Goal: Task Accomplishment & Management: Manage account settings

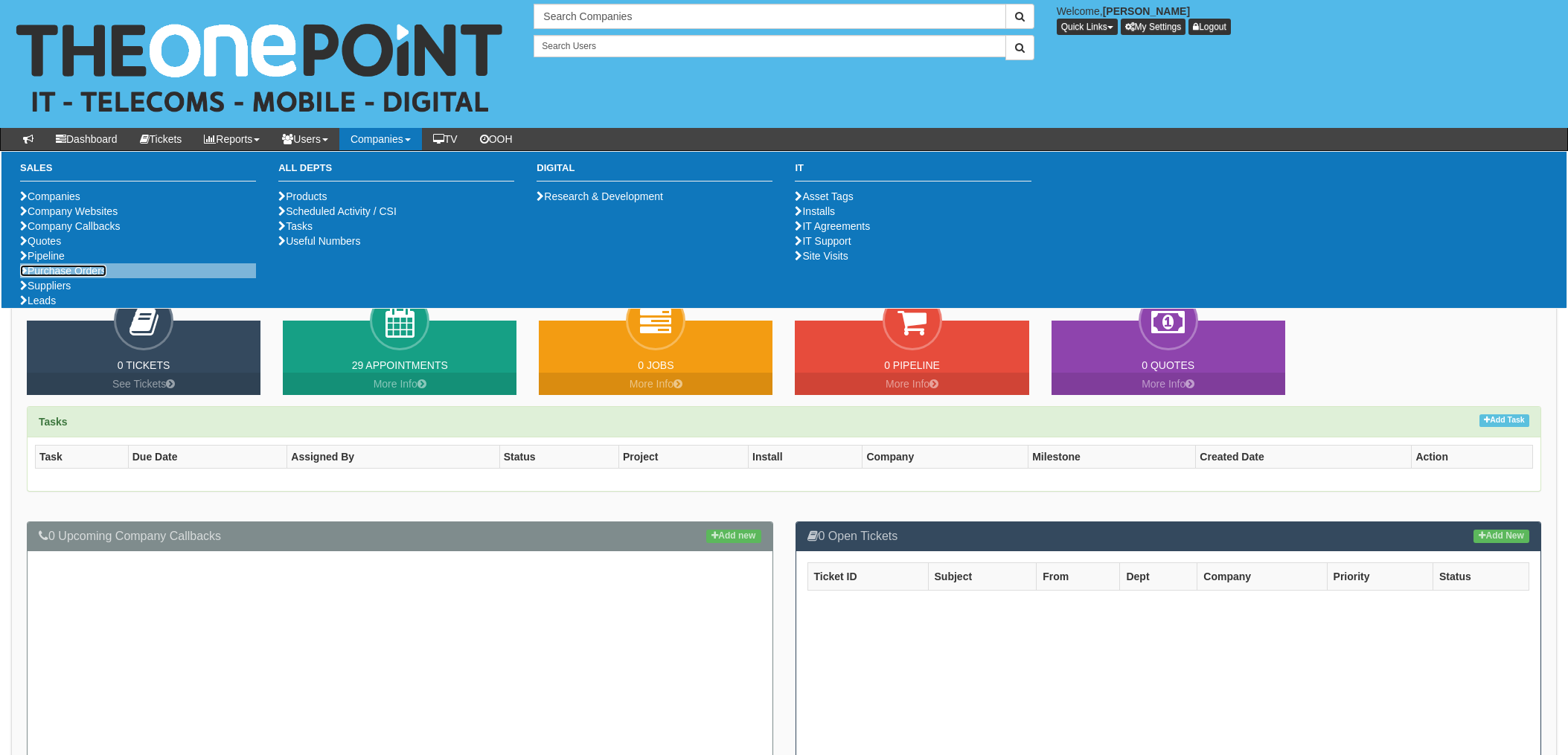
click at [61, 277] on link "Purchase Orders" at bounding box center [63, 271] width 86 height 12
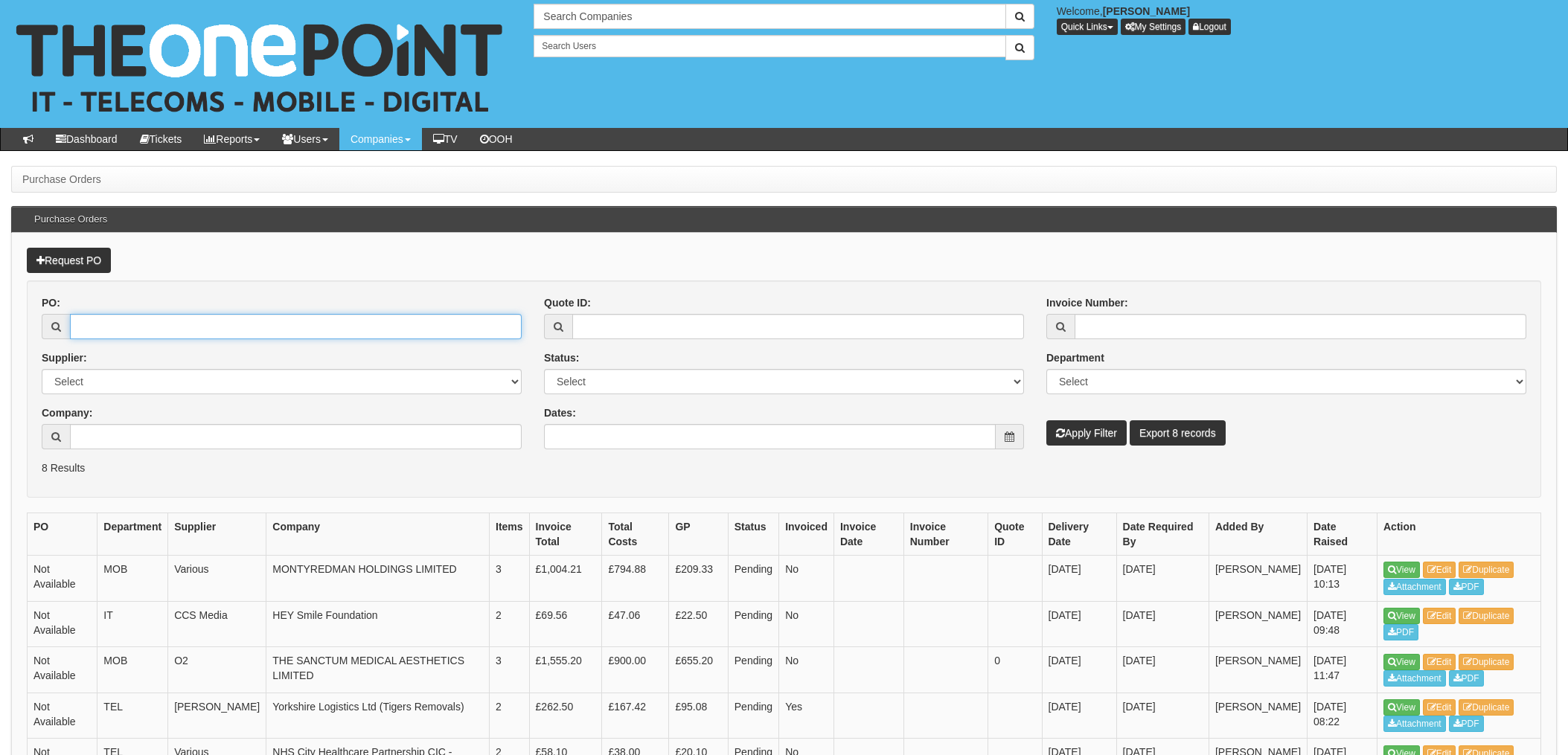
drag, startPoint x: 187, startPoint y: 329, endPoint x: 208, endPoint y: 329, distance: 21.0
click at [187, 329] on input "PO:" at bounding box center [296, 326] width 452 height 26
type input "15158"
click at [1047, 421] on button "Apply Filter" at bounding box center [1087, 433] width 81 height 26
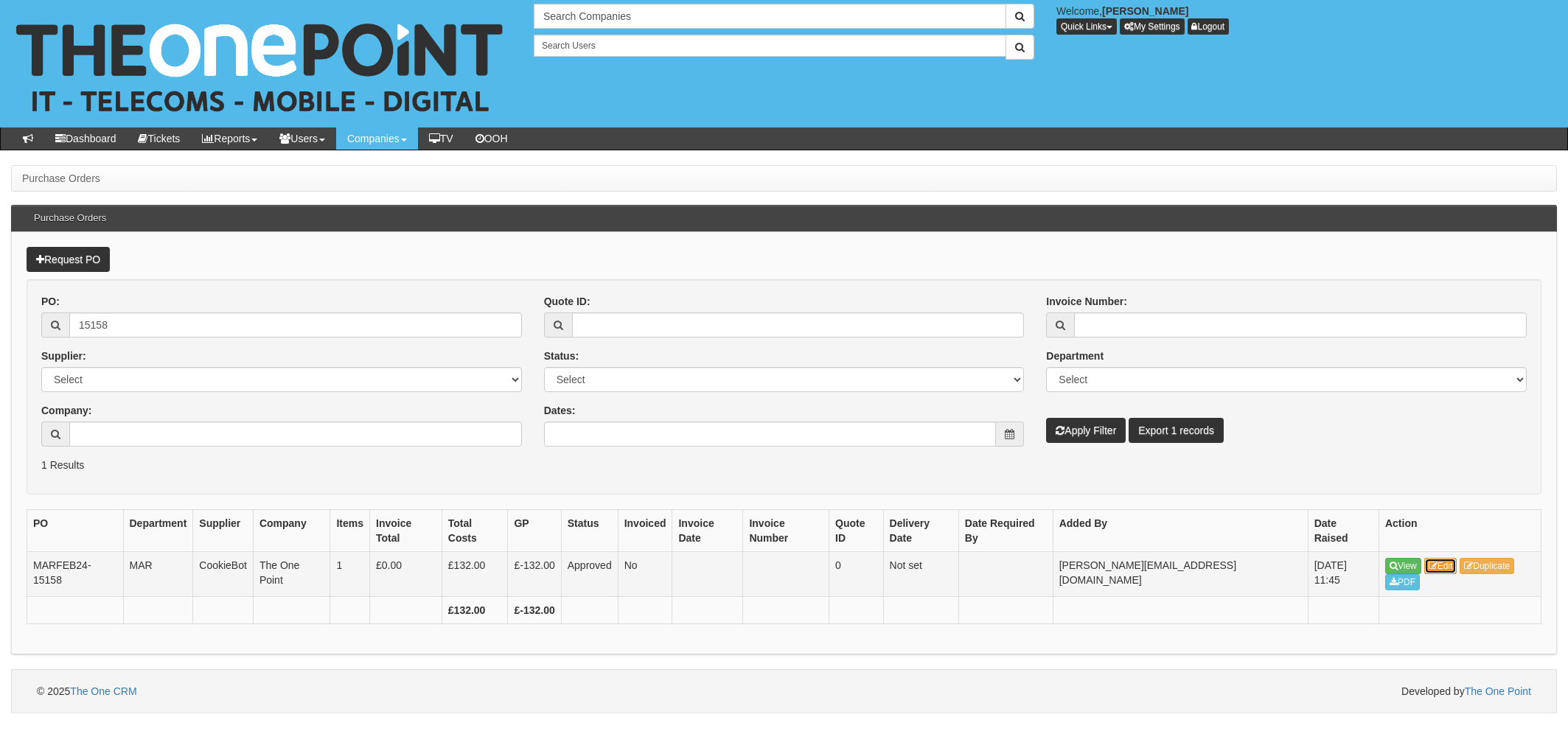
click at [1441, 558] on link "Edit" at bounding box center [1441, 566] width 33 height 17
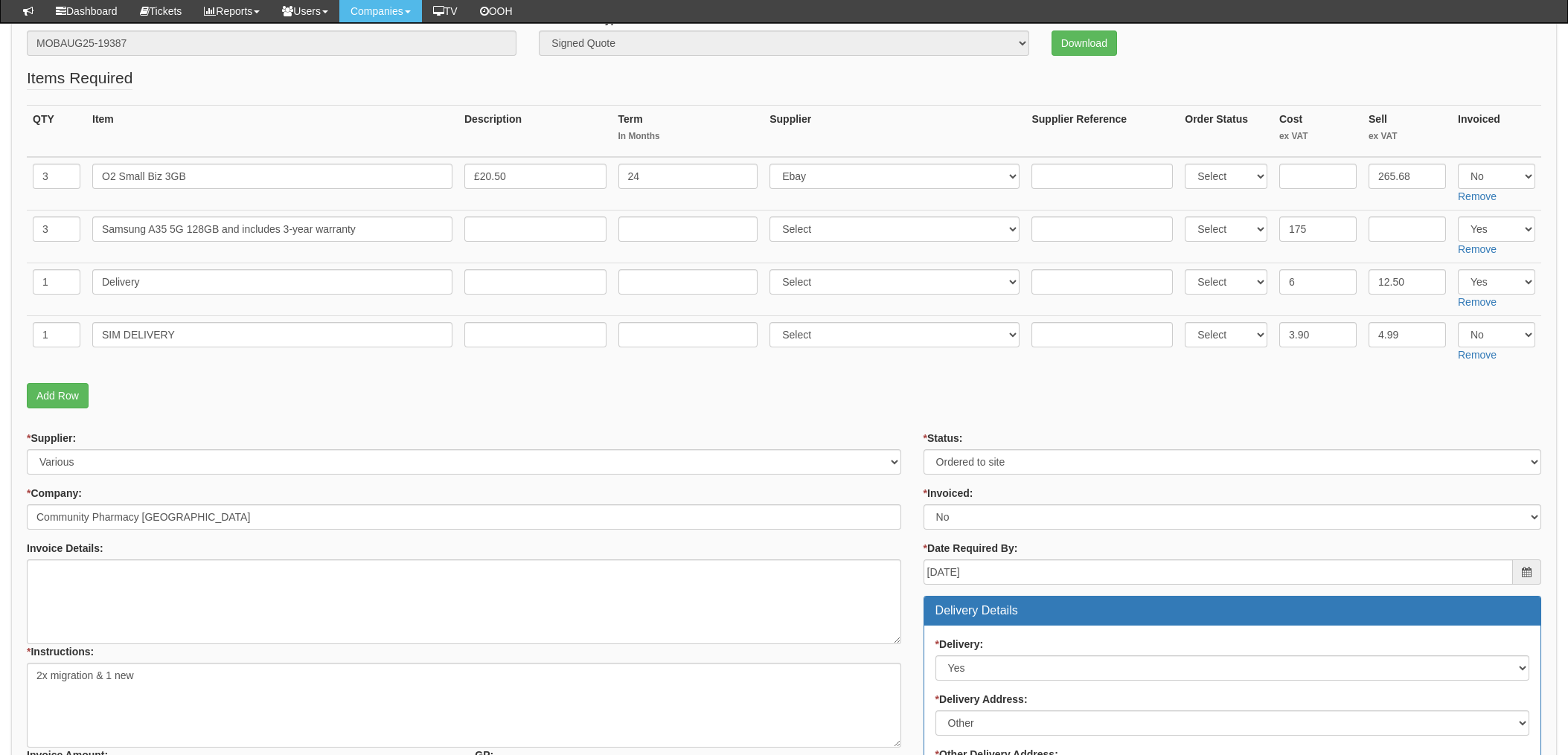
scroll to position [162, 0]
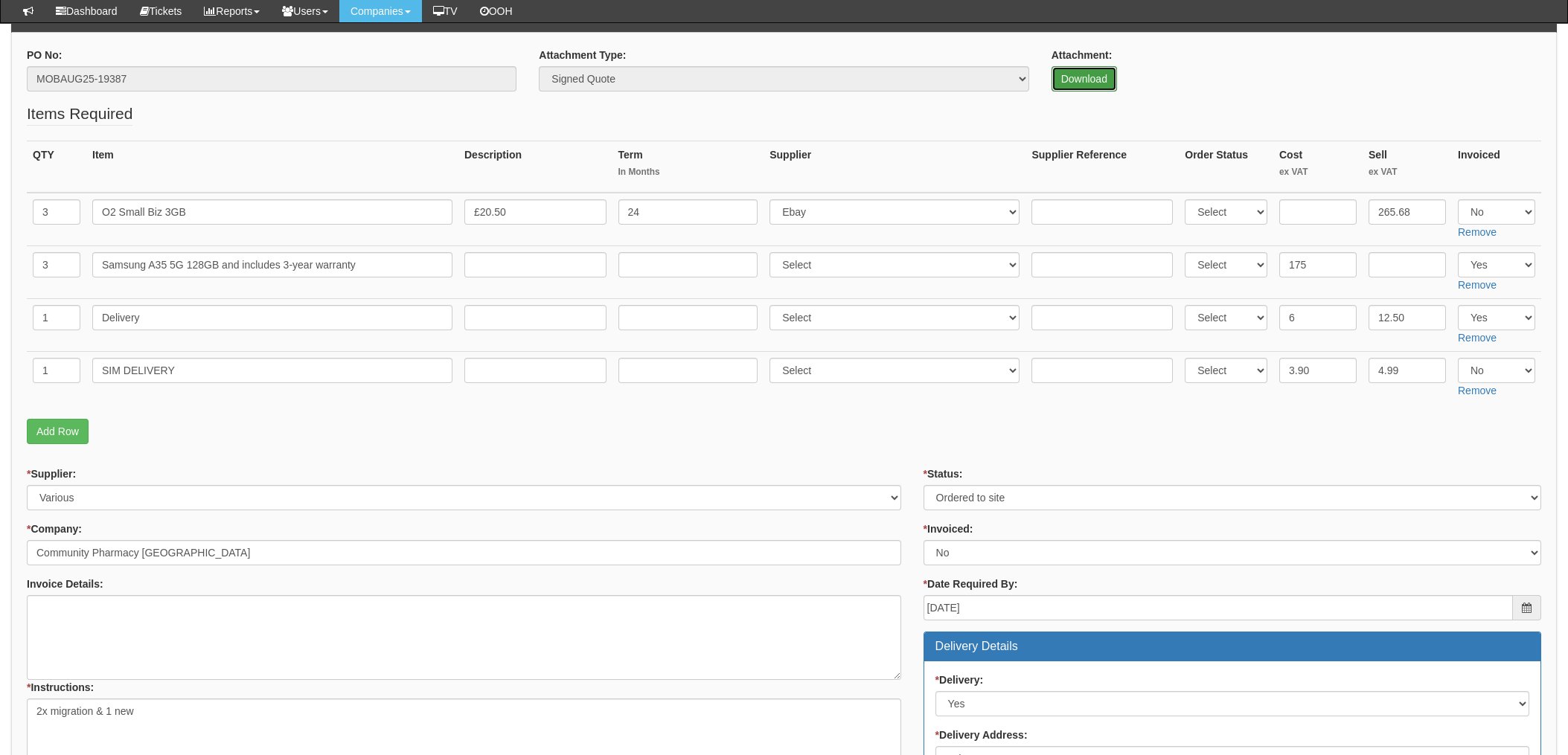
click at [1080, 79] on link "Download" at bounding box center [1084, 79] width 65 height 26
